Goal: Task Accomplishment & Management: Complete application form

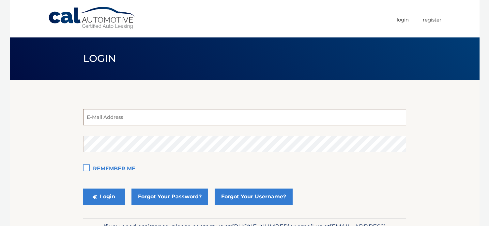
type input "[EMAIL_ADDRESS][DOMAIN_NAME]"
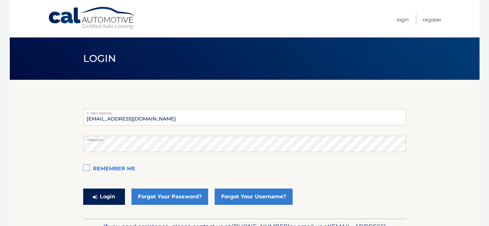
click at [95, 199] on icon "submit" at bounding box center [95, 197] width 5 height 5
click at [110, 196] on button "Login" at bounding box center [104, 197] width 42 height 16
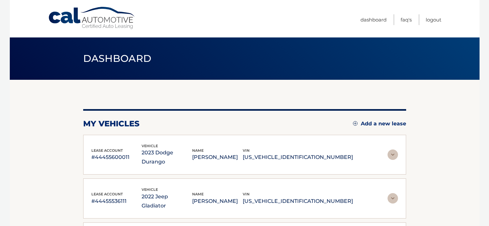
click at [380, 129] on div "my vehicles Add a new lease" at bounding box center [244, 124] width 323 height 10
click at [378, 123] on link "Add a new lease" at bounding box center [379, 124] width 53 height 7
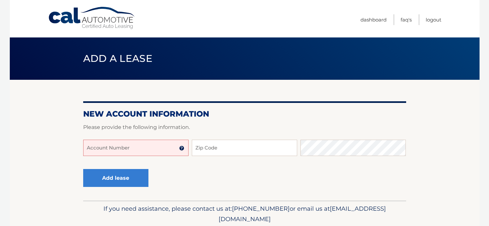
click at [105, 146] on input "Account Number" at bounding box center [135, 148] width 105 height 16
type input "44455532826"
click at [141, 146] on label "Account Number" at bounding box center [135, 145] width 105 height 8
click at [141, 146] on input "44455532826" at bounding box center [135, 148] width 105 height 16
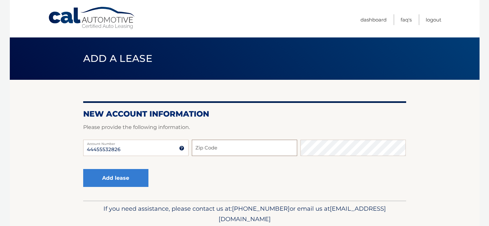
click at [232, 145] on input "Zip Code" at bounding box center [244, 148] width 105 height 16
paste input "33063"
type input "33063"
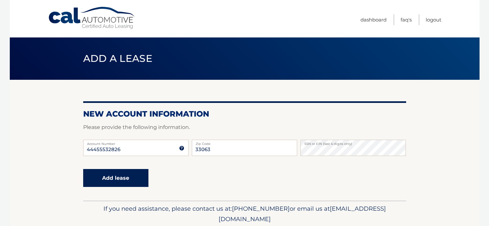
click at [114, 174] on button "Add lease" at bounding box center [115, 178] width 65 height 18
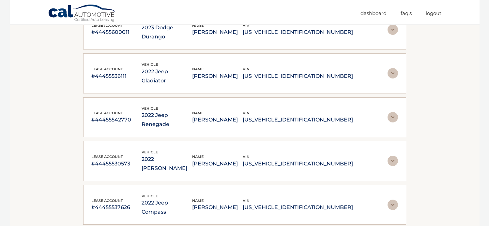
scroll to position [130, 0]
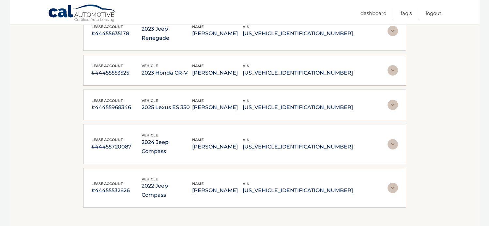
click at [393, 183] on img at bounding box center [392, 188] width 10 height 10
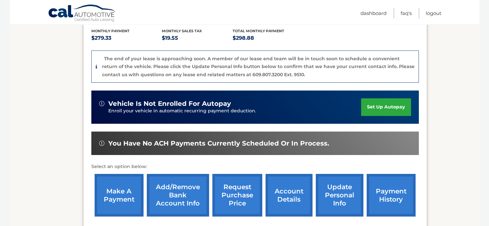
scroll to position [564, 0]
